Goal: Transaction & Acquisition: Book appointment/travel/reservation

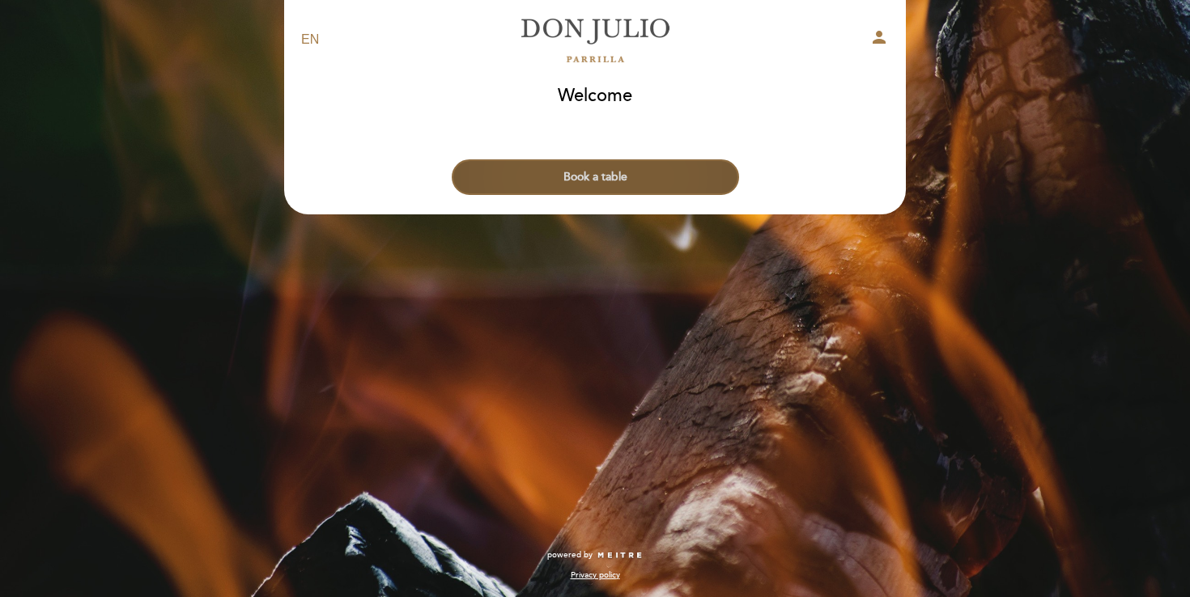
click at [623, 185] on button "Book a table" at bounding box center [595, 177] width 287 height 36
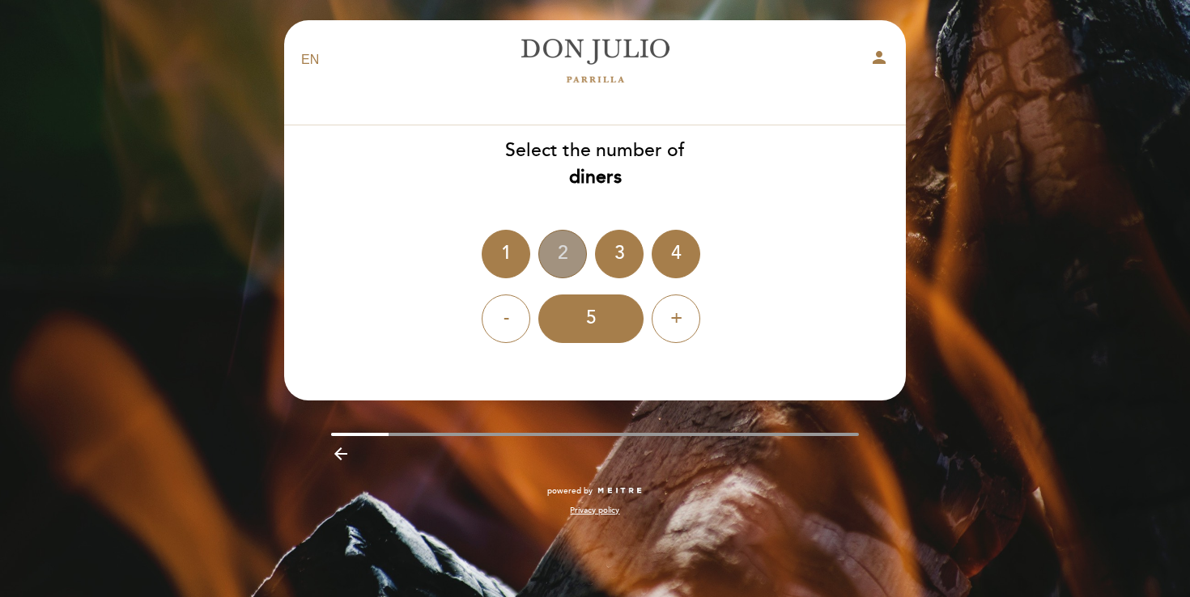
click at [555, 251] on div "2" at bounding box center [562, 254] width 49 height 49
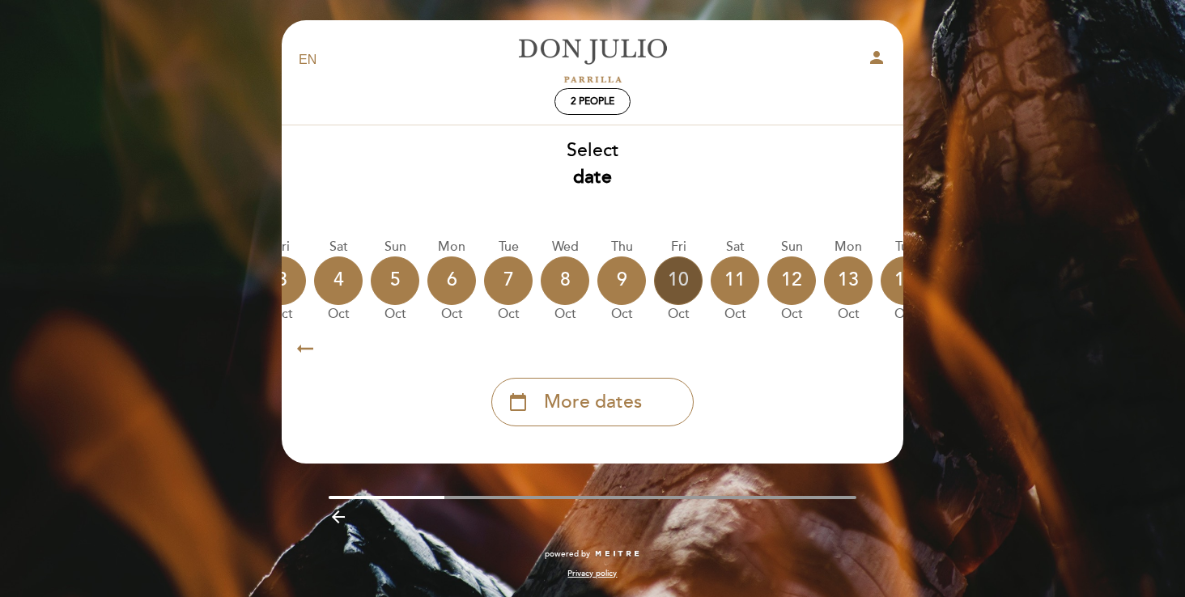
scroll to position [0, 476]
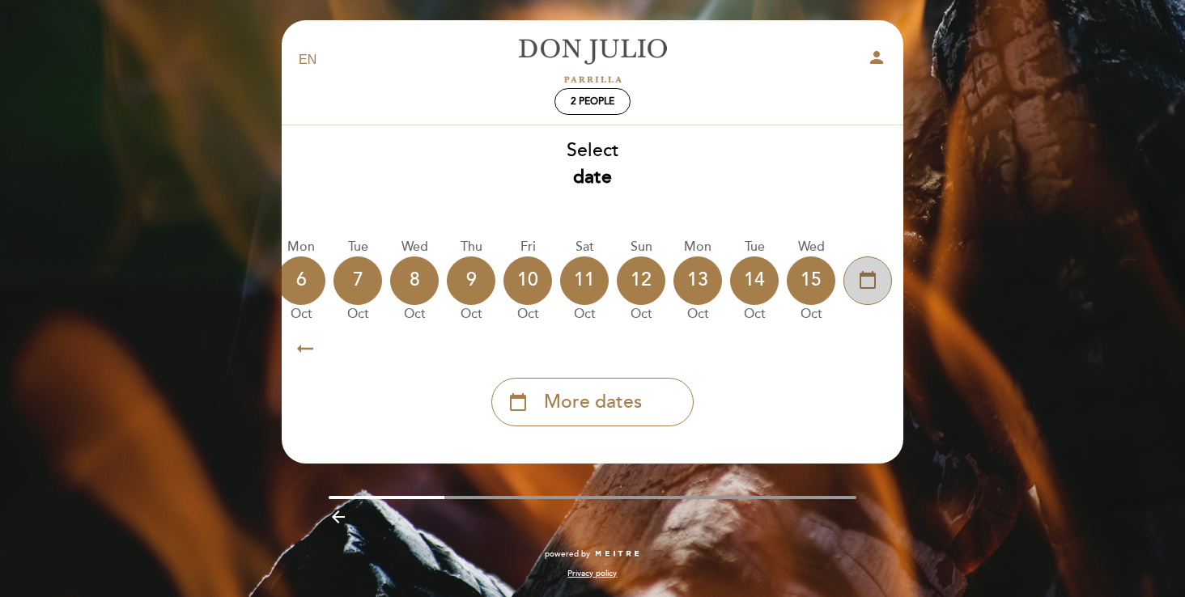
click at [880, 283] on div "calendar_today" at bounding box center [868, 281] width 49 height 49
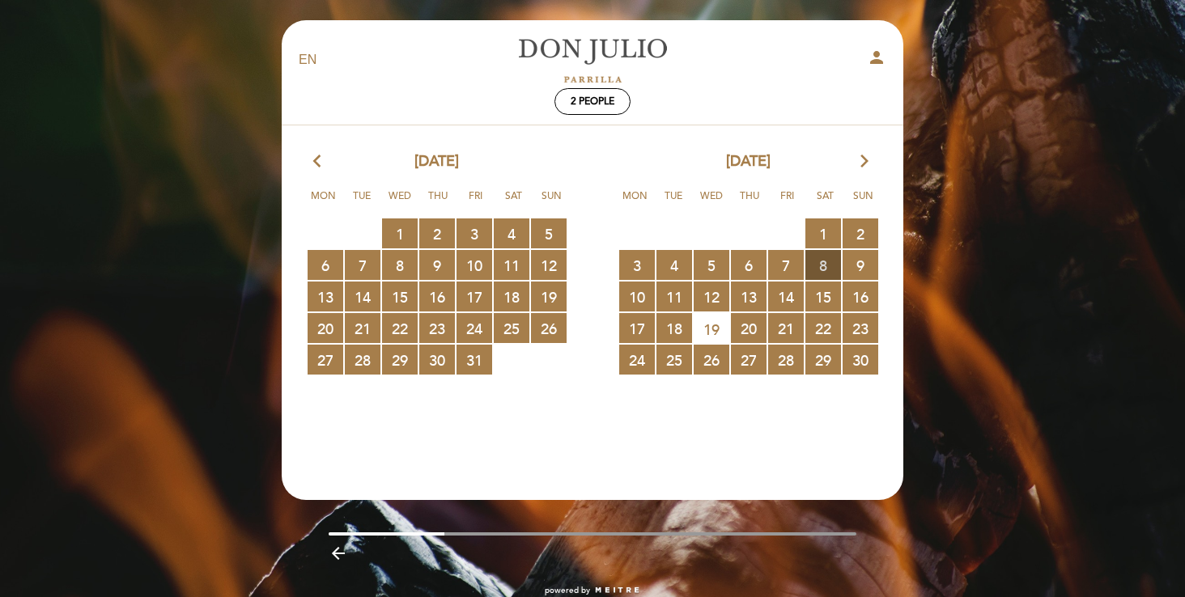
click at [836, 267] on span "8 RESERVATIONS AVAILABLE" at bounding box center [824, 265] width 36 height 30
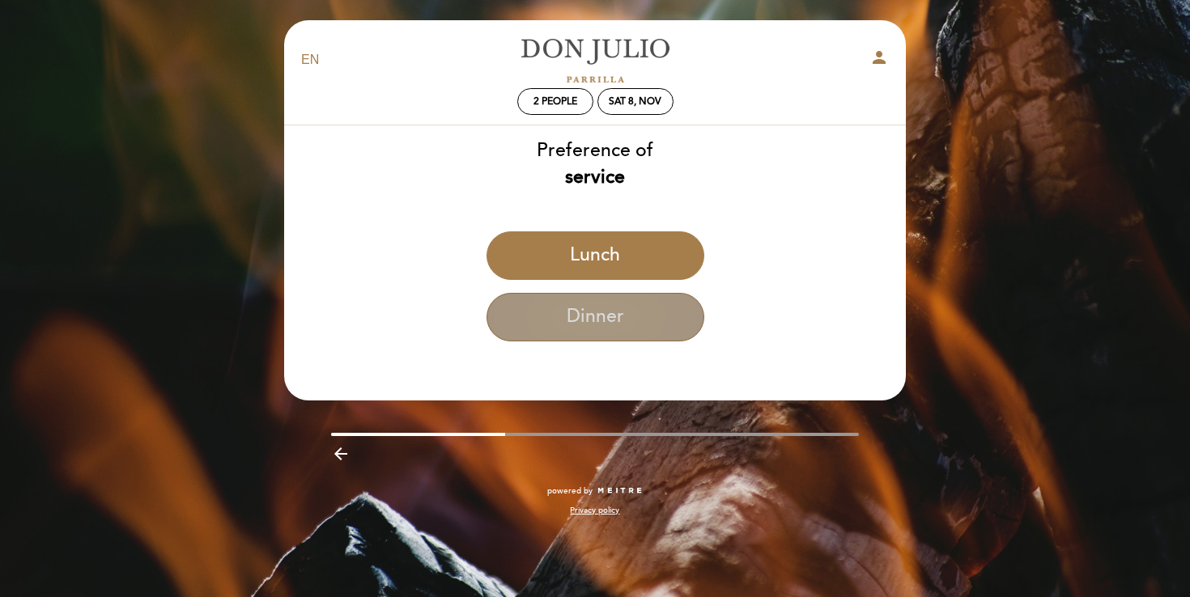
click at [685, 304] on button "Dinner" at bounding box center [596, 317] width 218 height 49
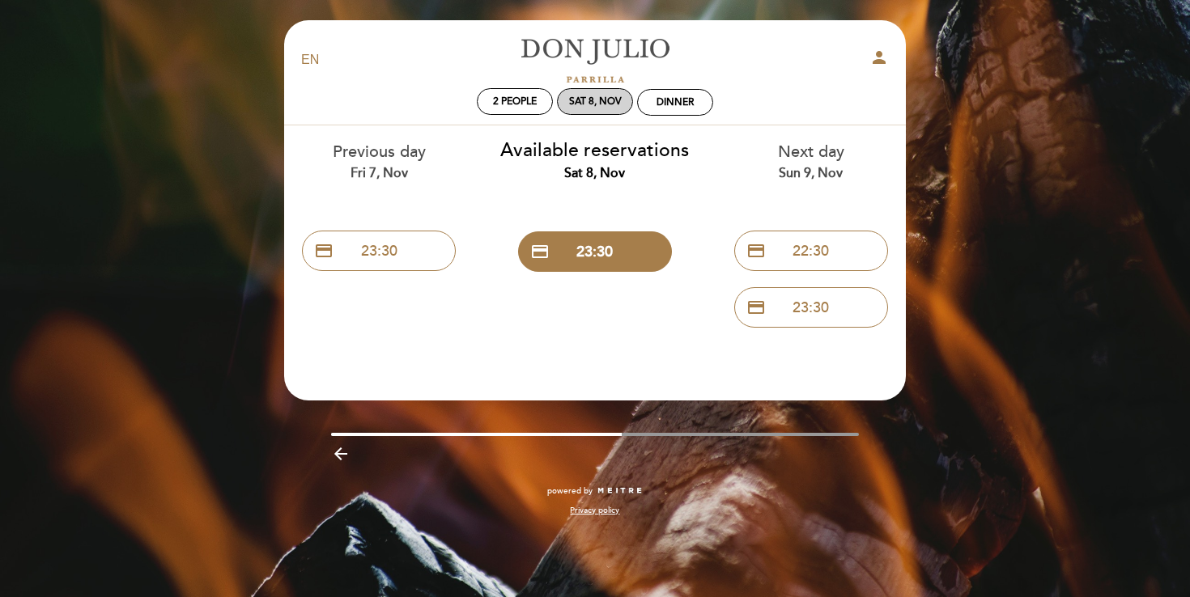
click at [591, 104] on div "Sat 8, Nov" at bounding box center [595, 102] width 53 height 12
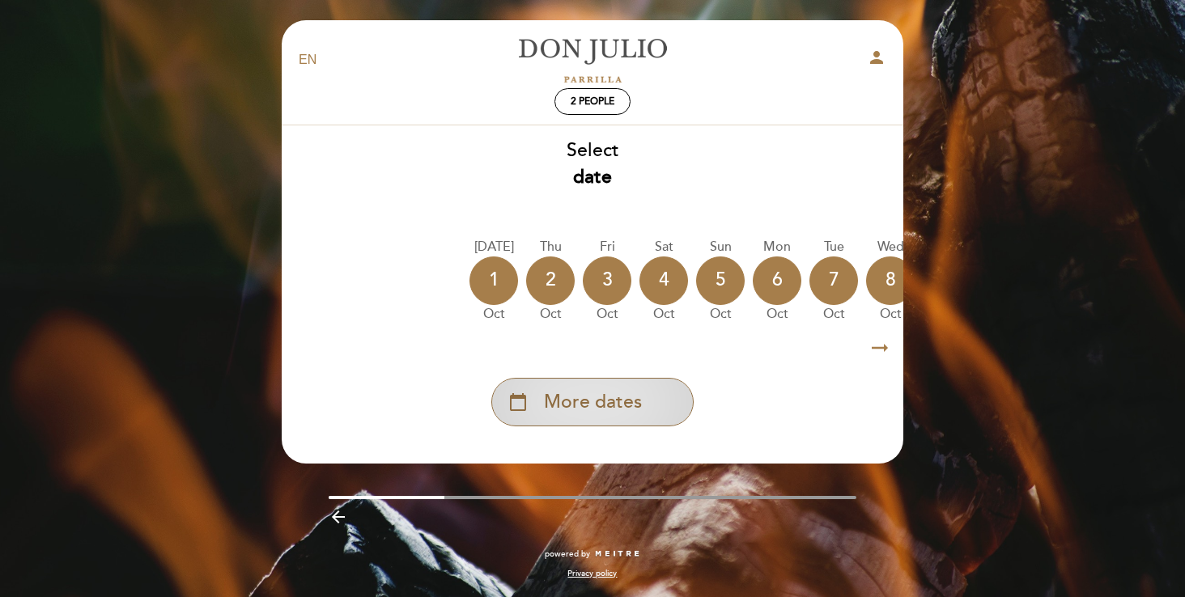
click at [662, 414] on div "calendar_today More dates" at bounding box center [592, 402] width 202 height 49
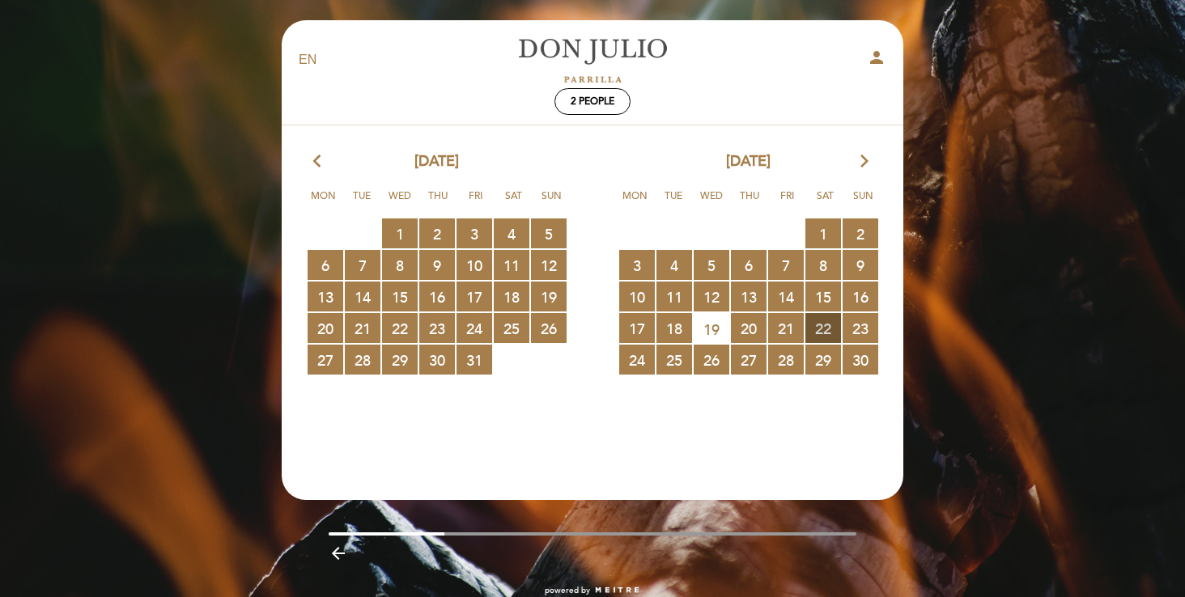
click at [823, 325] on span "22 RESERVATIONS AVAILABLE" at bounding box center [824, 328] width 36 height 30
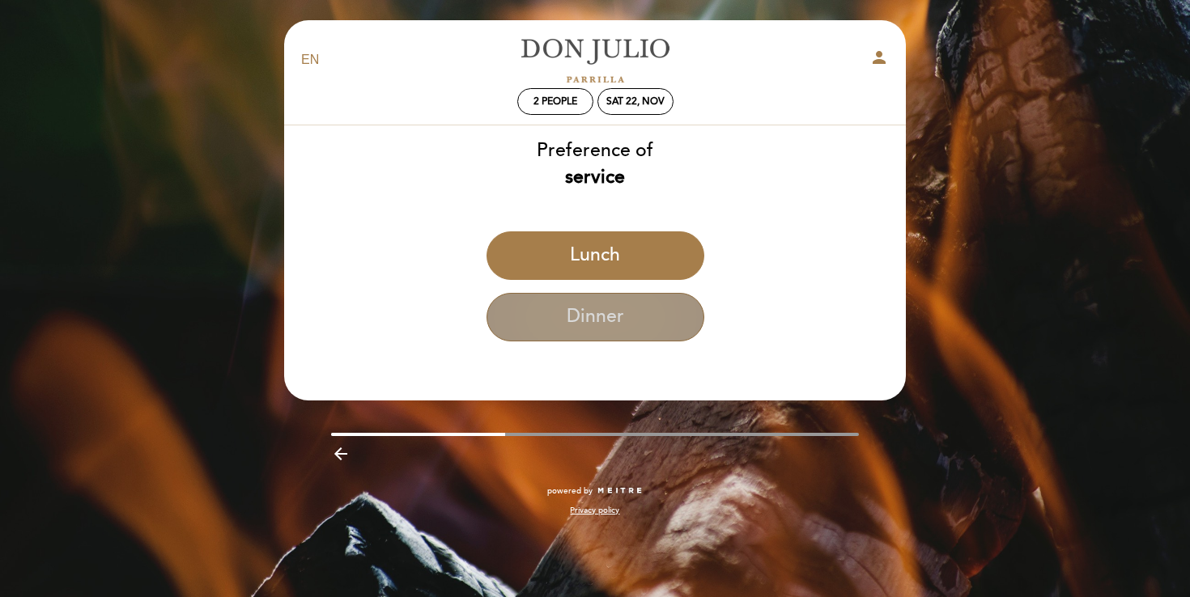
click at [648, 317] on button "Dinner" at bounding box center [596, 317] width 218 height 49
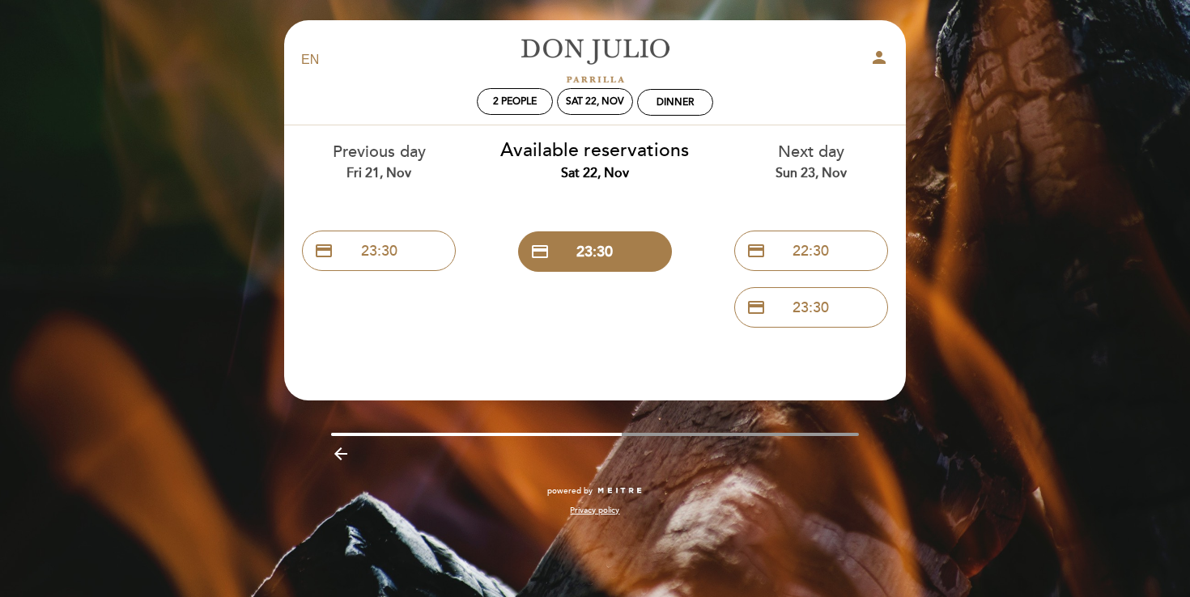
click at [648, 45] on link "[PERSON_NAME]" at bounding box center [595, 60] width 202 height 45
click at [343, 461] on icon "arrow_backward" at bounding box center [340, 453] width 19 height 19
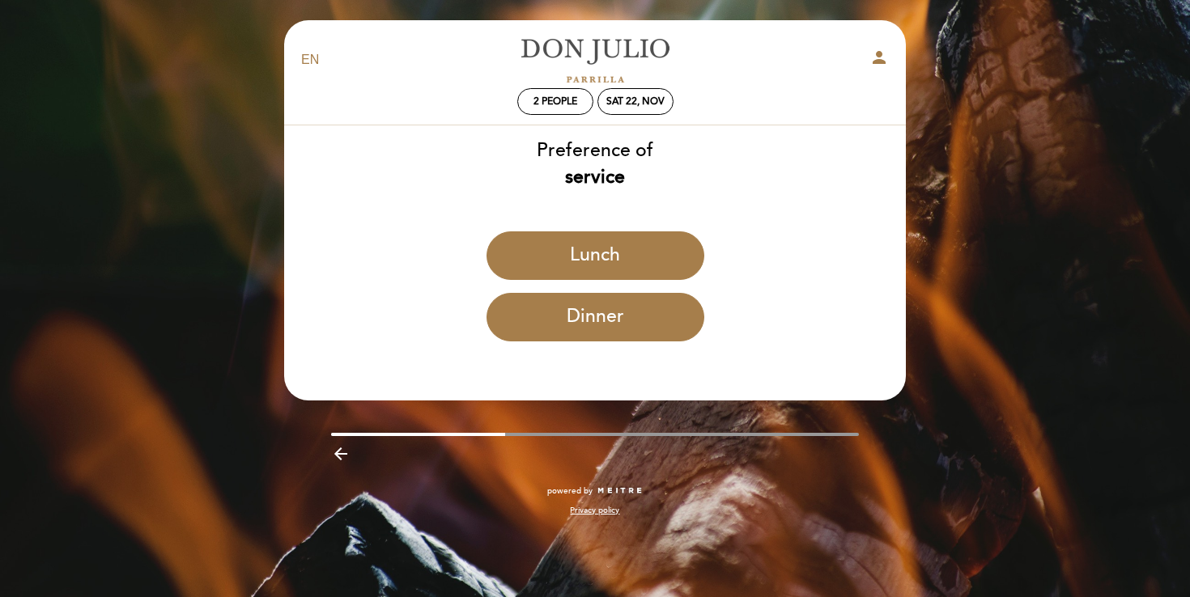
click at [579, 287] on div "Lunch" at bounding box center [594, 263] width 623 height 62
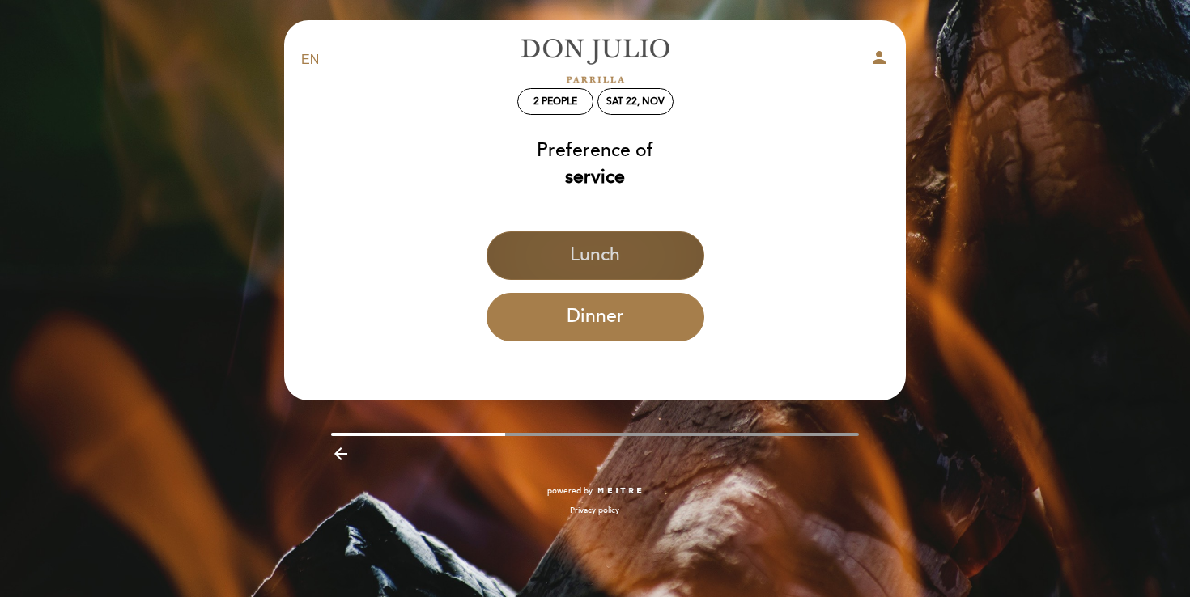
click at [570, 247] on button "Lunch" at bounding box center [596, 256] width 218 height 49
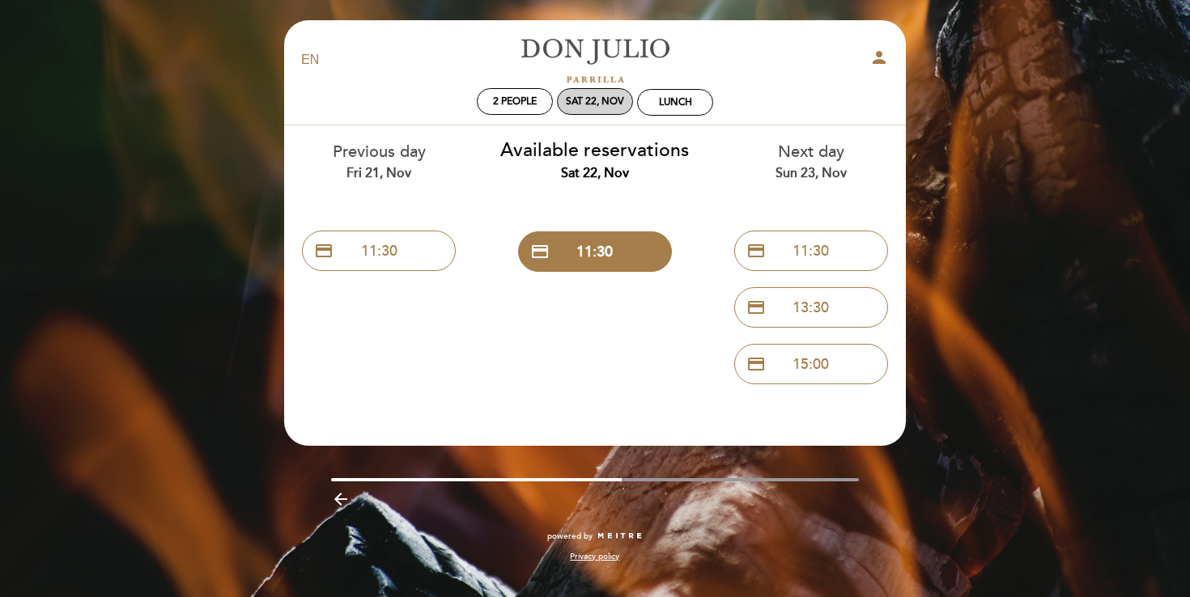
click at [595, 105] on div "Sat 22, Nov" at bounding box center [595, 102] width 58 height 12
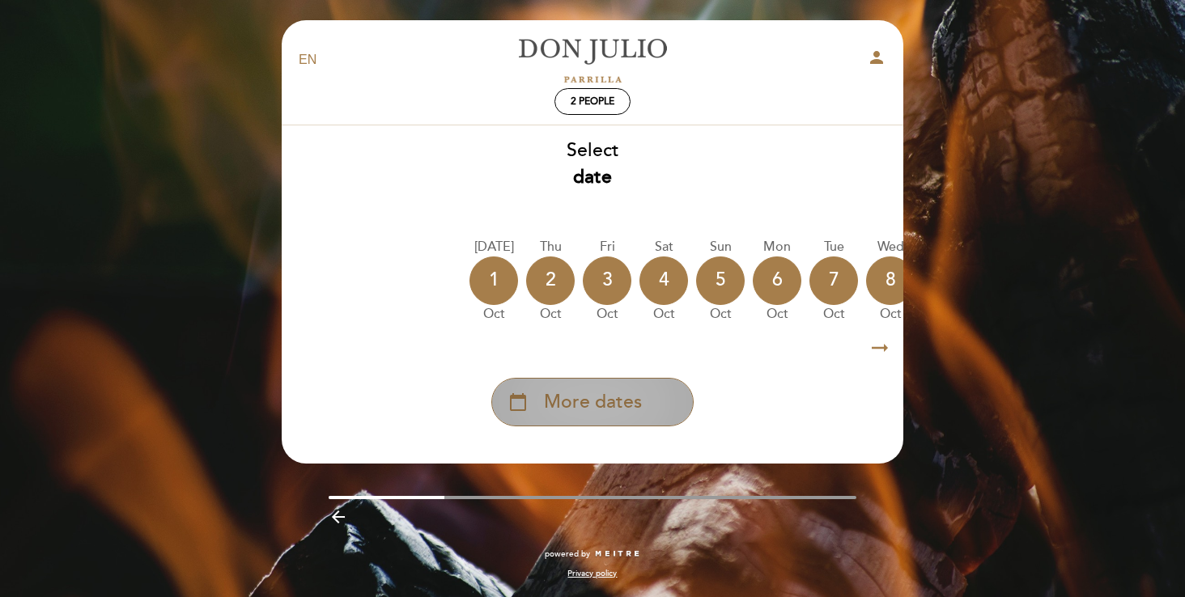
click at [583, 408] on span "More dates" at bounding box center [593, 402] width 98 height 27
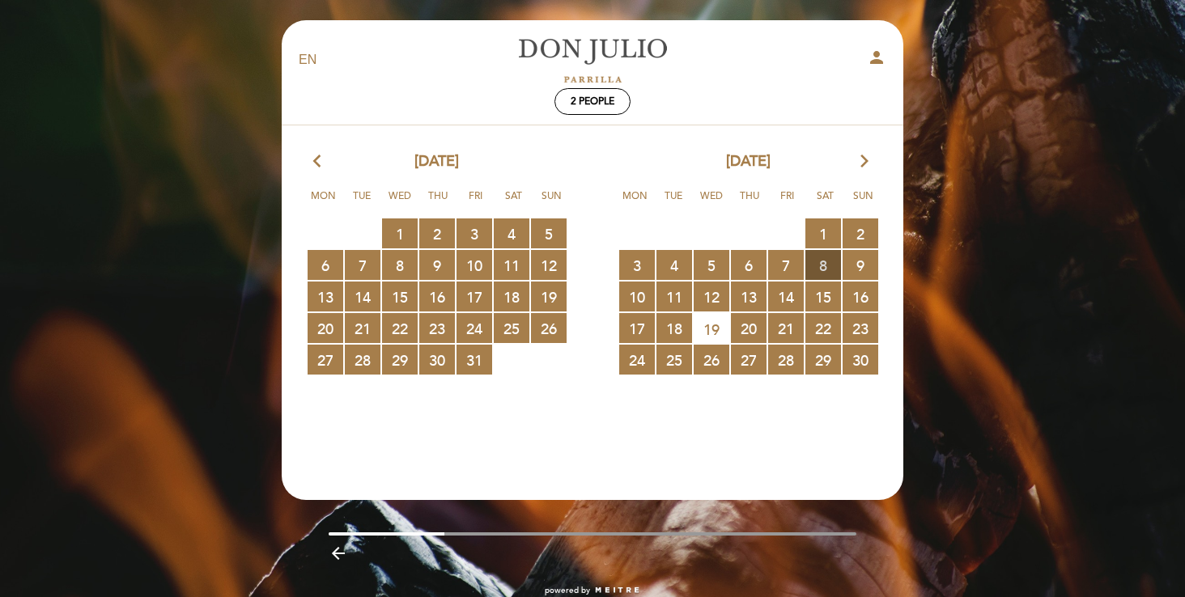
click at [827, 267] on span "8 RESERVATIONS AVAILABLE" at bounding box center [824, 265] width 36 height 30
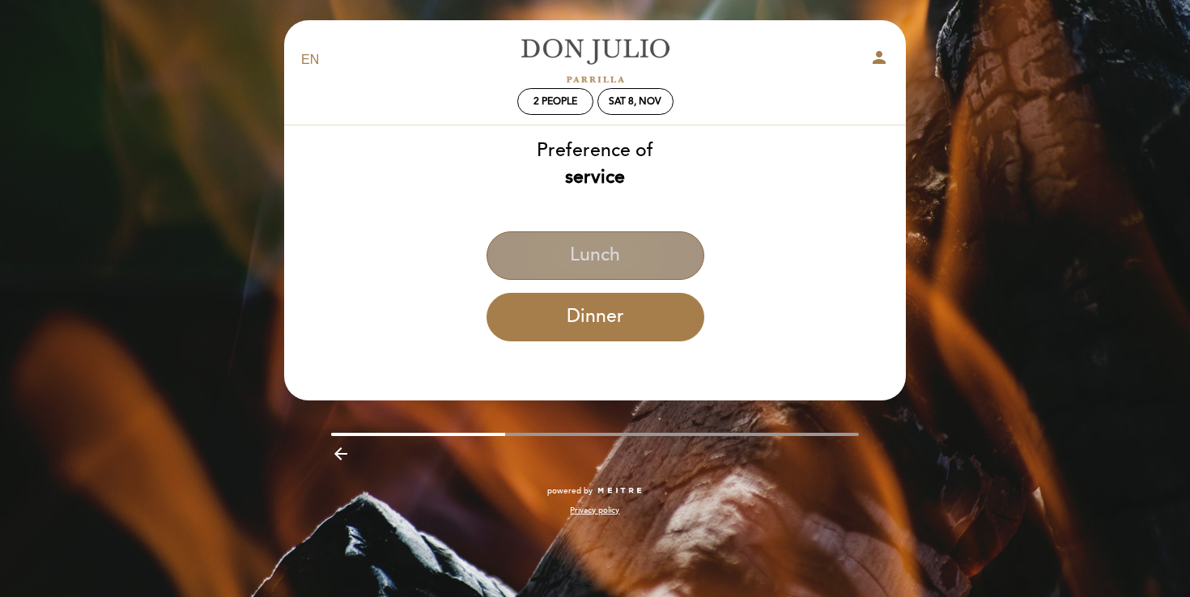
click at [606, 244] on button "Lunch" at bounding box center [596, 256] width 218 height 49
